Goal: Check status

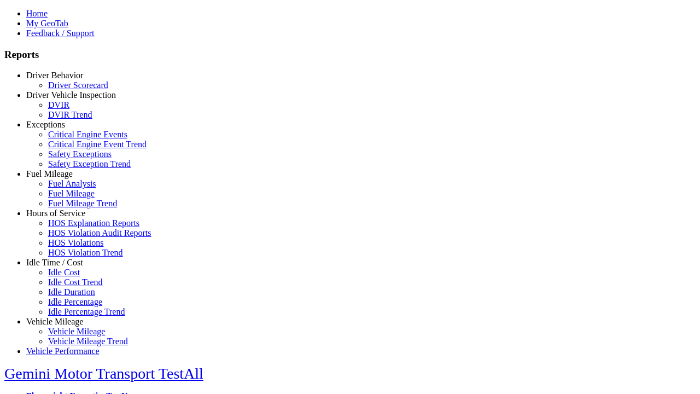
click at [63, 80] on link "Driver Behavior" at bounding box center [54, 75] width 57 height 9
click at [71, 90] on link "Driver Scorecard" at bounding box center [78, 84] width 60 height 9
